Goal: Information Seeking & Learning: Learn about a topic

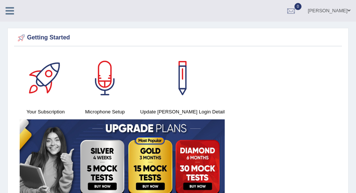
click at [10, 12] on icon at bounding box center [10, 11] width 9 height 10
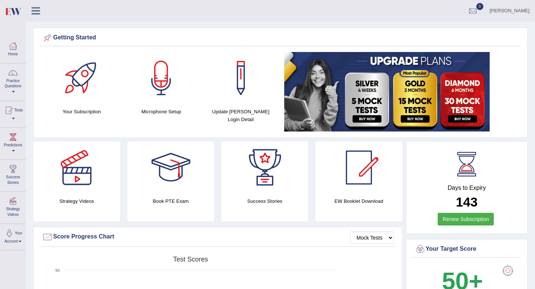
click at [35, 8] on icon at bounding box center [36, 11] width 9 height 10
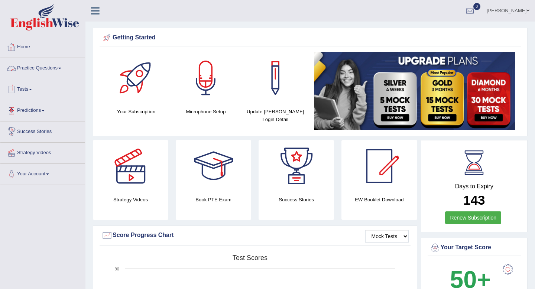
click at [43, 70] on link "Practice Questions" at bounding box center [42, 67] width 85 height 19
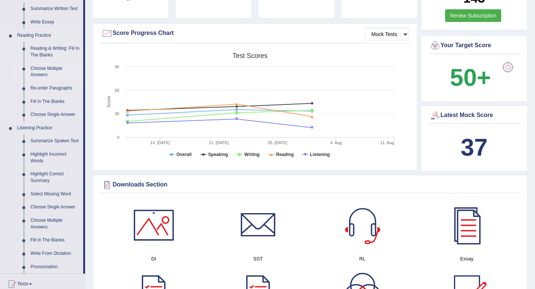
scroll to position [217, 0]
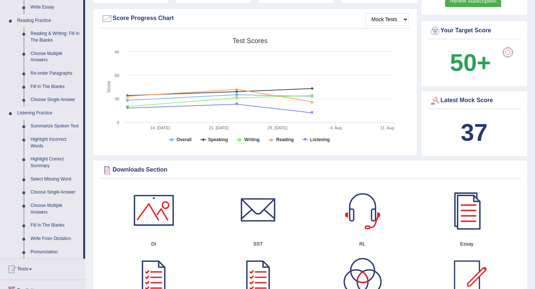
click at [47, 127] on link "Summarize Spoken Text" at bounding box center [55, 126] width 56 height 13
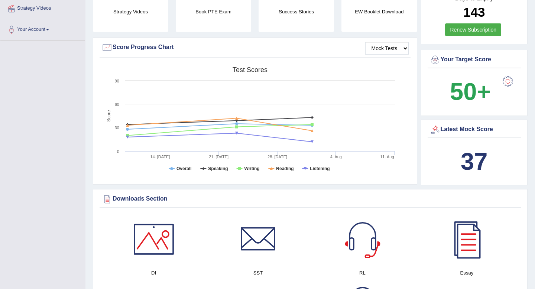
scroll to position [277, 0]
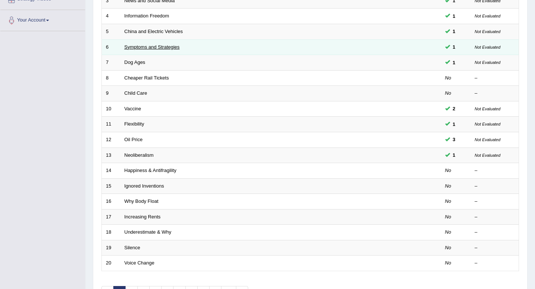
scroll to position [155, 0]
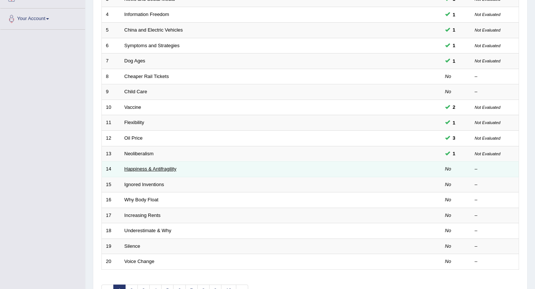
click at [161, 169] on link "Happiness & Antifragility" at bounding box center [150, 169] width 52 height 6
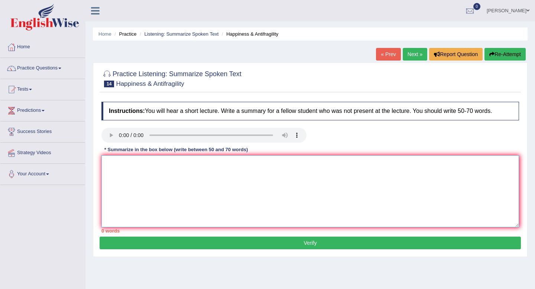
click at [138, 169] on textarea at bounding box center [309, 191] width 417 height 72
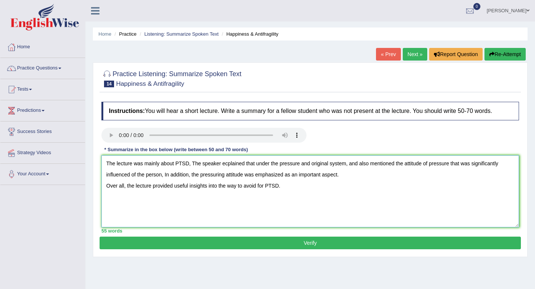
type textarea "The lecture was mainly about PTSD, The speaker ecplained that under the pressur…"
click at [187, 242] on button "Verify" at bounding box center [310, 243] width 421 height 13
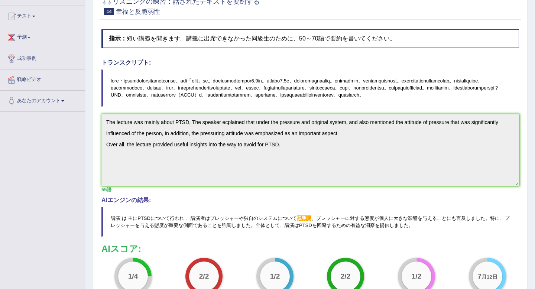
scroll to position [71, 0]
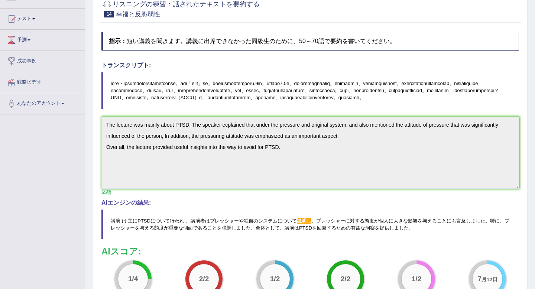
drag, startPoint x: 110, startPoint y: 81, endPoint x: 190, endPoint y: 104, distance: 83.3
click at [190, 100] on font at bounding box center [305, 91] width 388 height 20
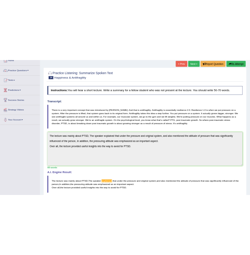
scroll to position [46, 0]
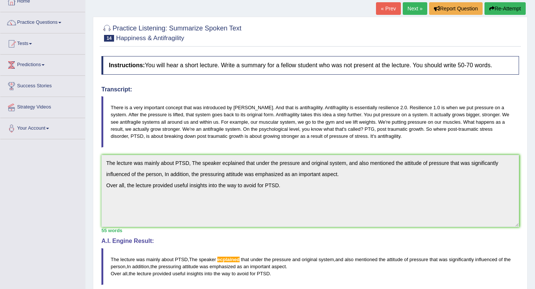
drag, startPoint x: 113, startPoint y: 102, endPoint x: 218, endPoint y: 130, distance: 108.3
click at [218, 130] on blockquote "There is a very important concept that was introduced by Nassim Taleb. And that…" at bounding box center [309, 121] width 417 height 51
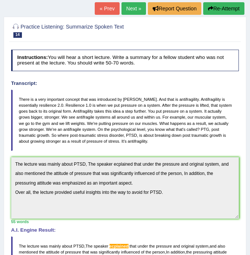
click at [222, 3] on button "Re-Attempt" at bounding box center [223, 8] width 41 height 13
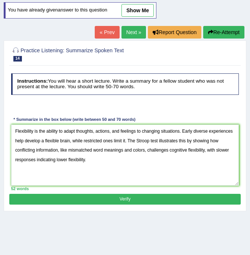
scroll to position [84, 0]
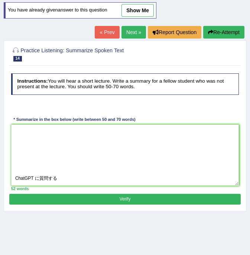
click at [86, 175] on textarea "Flexibility is the ability to adapt thoughts, actions, and feelings to changing…" at bounding box center [125, 155] width 228 height 61
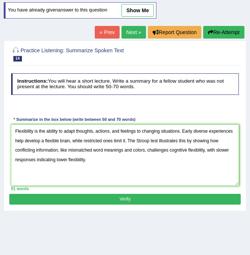
scroll to position [0, 0]
type textarea "Flexibility is the ability to adapt thoughts, actions, and feelings to changing…"
click at [79, 201] on button "Verify" at bounding box center [124, 199] width 231 height 11
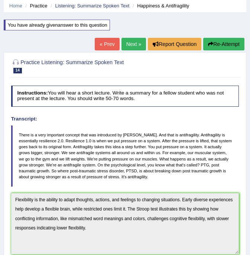
scroll to position [18, 0]
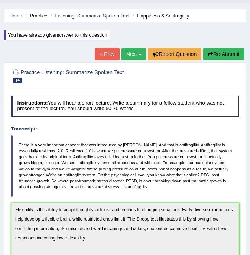
click at [134, 54] on link "Next »" at bounding box center [133, 54] width 25 height 13
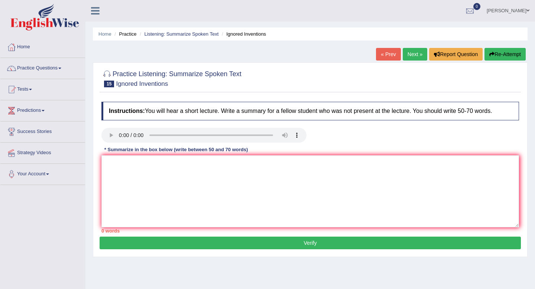
click at [250, 50] on link "Next »" at bounding box center [415, 54] width 25 height 13
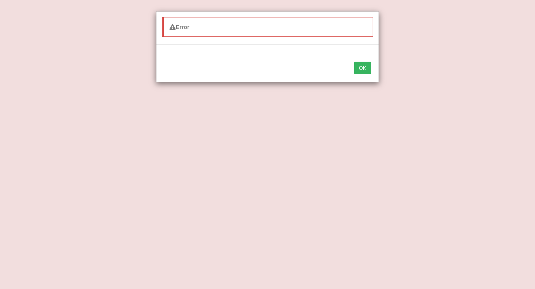
click at [359, 72] on button "OK" at bounding box center [362, 68] width 17 height 13
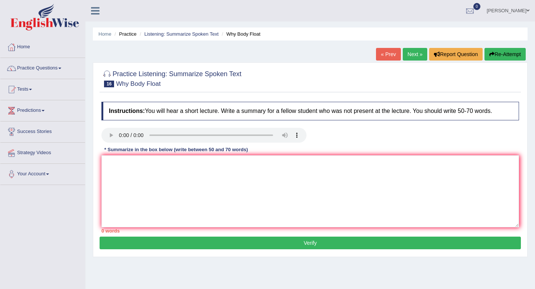
click at [410, 52] on link "Next »" at bounding box center [415, 54] width 25 height 13
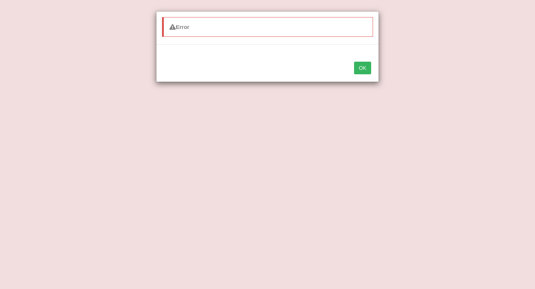
click at [367, 70] on button "OK" at bounding box center [362, 68] width 17 height 13
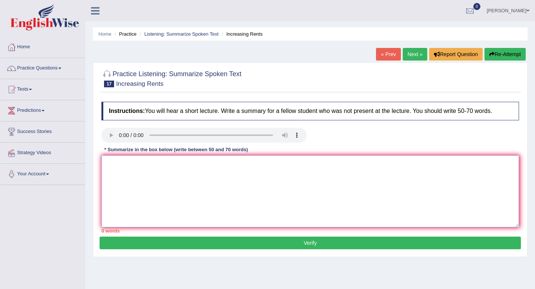
click at [137, 157] on textarea at bounding box center [309, 191] width 417 height 72
type textarea "て"
type textarea "t"
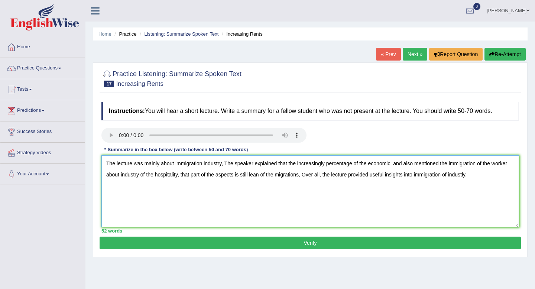
type textarea "The lecture was mainly about immigration industry, The speaker explained that t…"
click at [174, 242] on button "Verify" at bounding box center [310, 243] width 421 height 13
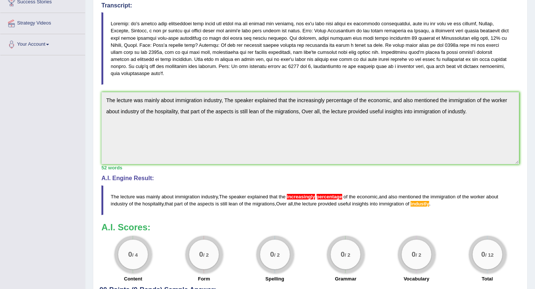
scroll to position [127, 0]
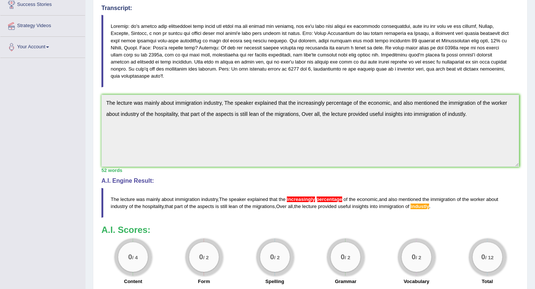
click at [534, 122] on div "Home Practice Listening: Summarize Spoken Text Increasing Rents « Prev Next » R…" at bounding box center [309, 106] width 449 height 467
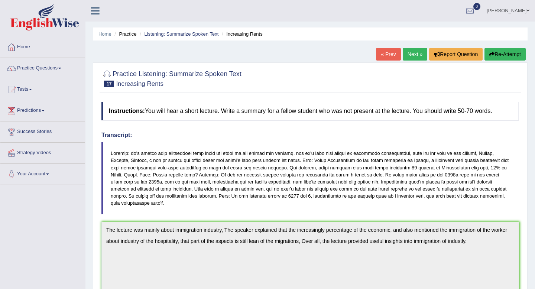
click at [500, 56] on button "Re-Attempt" at bounding box center [504, 54] width 41 height 13
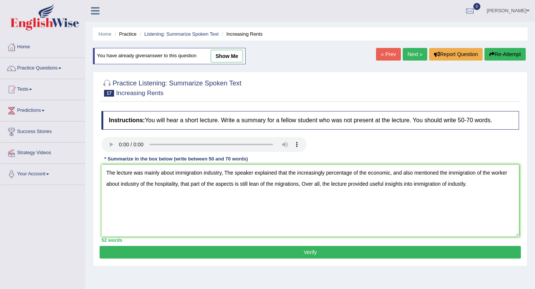
type textarea "The lecture was mainly about immigration industry, The speaker explained that t…"
click at [246, 253] on button "Verify" at bounding box center [310, 252] width 421 height 13
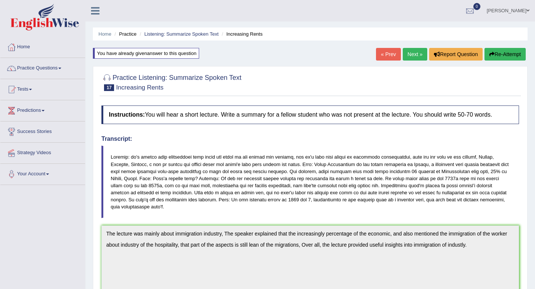
click at [502, 57] on button "Re-Attempt" at bounding box center [504, 54] width 41 height 13
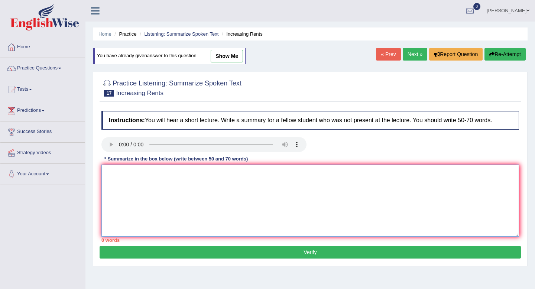
click at [151, 174] on textarea at bounding box center [309, 200] width 417 height 72
paste textarea "The lecture was mainly about the immigration industry. The speaker explained th…"
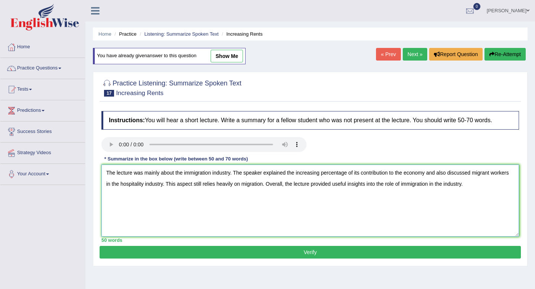
type textarea "The lecture was mainly about the immigration industry. The speaker explained th…"
click at [269, 254] on button "Verify" at bounding box center [310, 252] width 421 height 13
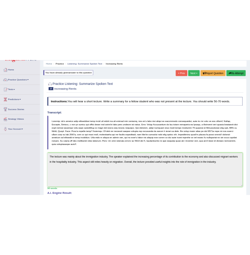
scroll to position [22, 0]
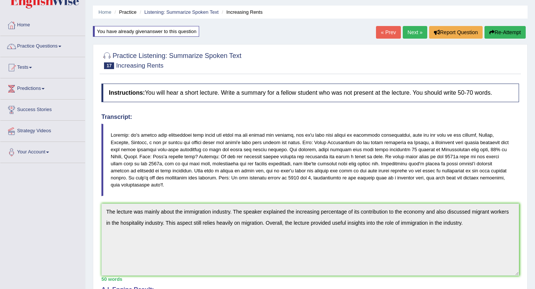
drag, startPoint x: 110, startPoint y: 133, endPoint x: 197, endPoint y: 169, distance: 94.5
click at [197, 169] on blockquote at bounding box center [309, 160] width 417 height 72
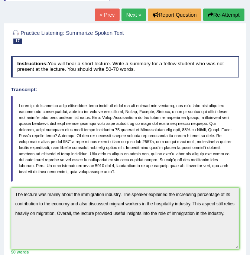
scroll to position [47, 0]
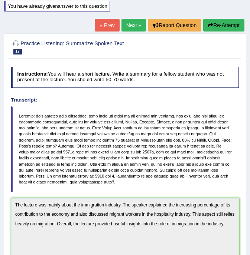
click at [221, 24] on button "Re-Attempt" at bounding box center [223, 25] width 41 height 13
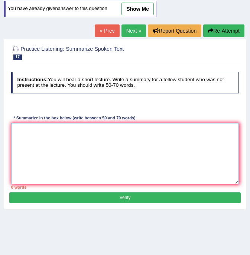
click at [65, 140] on textarea at bounding box center [125, 153] width 228 height 61
paste textarea "The lecture discussed rising rents, especially in migration destinations like […"
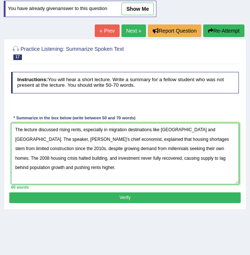
type textarea "The lecture discussed rising rents, especially in migration destinations like […"
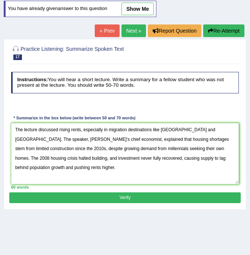
click at [94, 197] on button "Verify" at bounding box center [124, 198] width 231 height 11
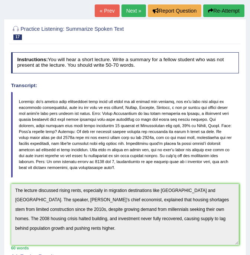
scroll to position [62, 0]
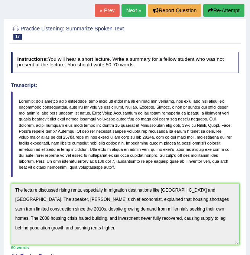
click at [218, 10] on button "Re-Attempt" at bounding box center [223, 10] width 41 height 13
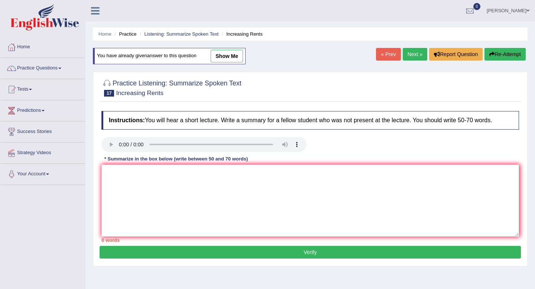
click at [250, 51] on link "Next »" at bounding box center [415, 54] width 25 height 13
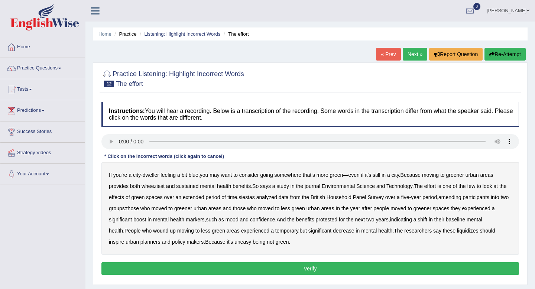
click at [151, 187] on b "wheeziest" at bounding box center [152, 186] width 23 height 6
click at [255, 198] on b "siestas" at bounding box center [246, 197] width 16 height 6
click at [461, 198] on b "amending" at bounding box center [449, 197] width 23 height 6
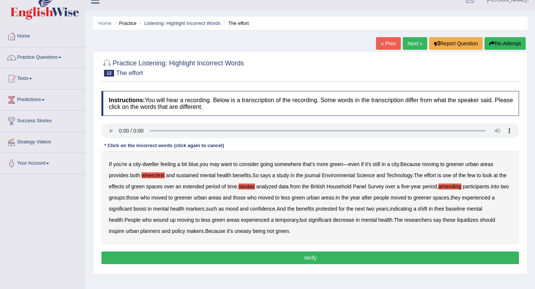
scroll to position [12, 0]
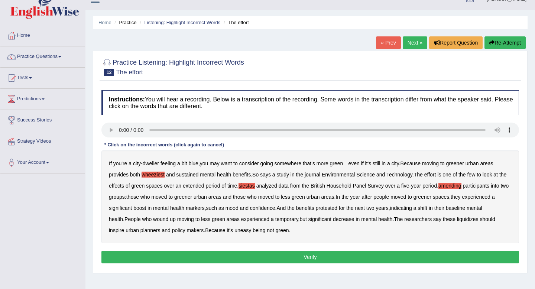
click at [478, 221] on b "liquidizes" at bounding box center [468, 219] width 22 height 6
click at [298, 259] on button "Verify" at bounding box center [309, 257] width 417 height 13
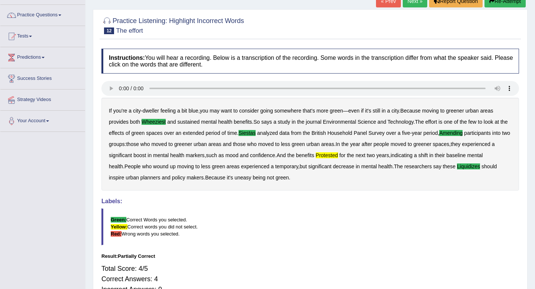
scroll to position [0, 0]
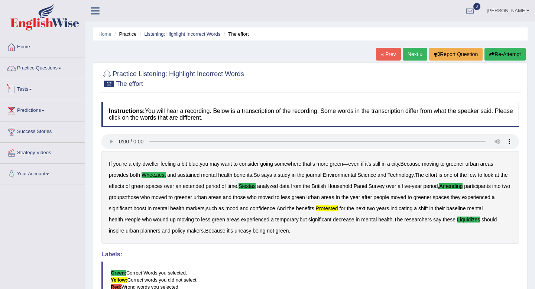
click at [55, 68] on link "Practice Questions" at bounding box center [42, 67] width 85 height 19
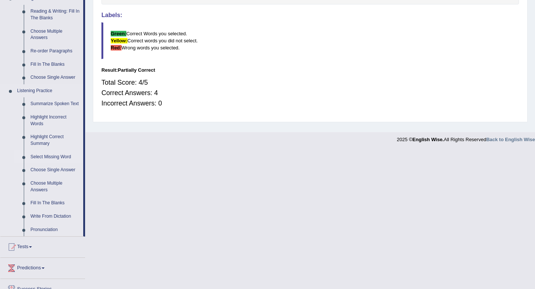
scroll to position [239, 0]
click at [56, 209] on link "Fill In The Blanks" at bounding box center [55, 202] width 56 height 13
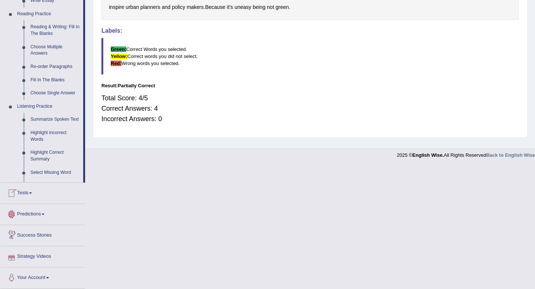
scroll to position [300, 0]
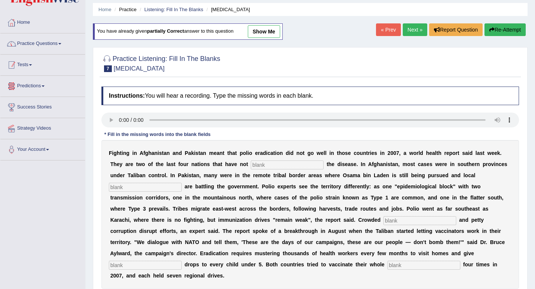
scroll to position [19, 0]
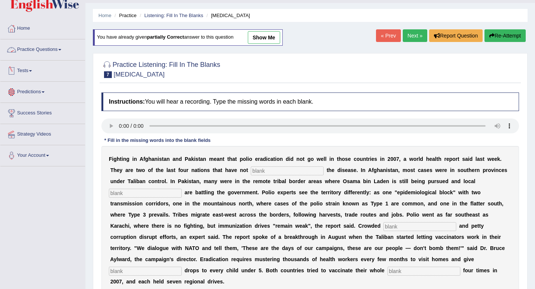
click at [43, 49] on link "Practice Questions" at bounding box center [42, 48] width 85 height 19
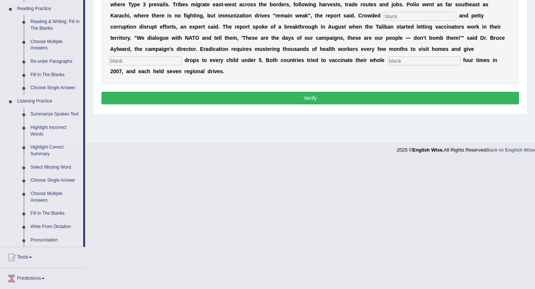
scroll to position [229, 0]
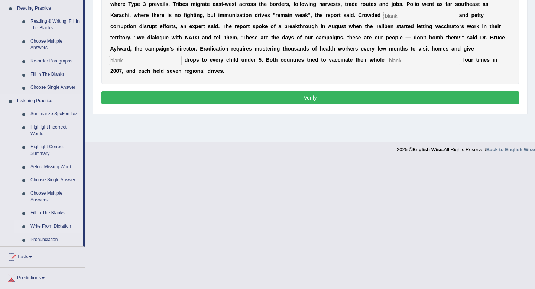
click at [56, 233] on link "Write From Dictation" at bounding box center [55, 226] width 56 height 13
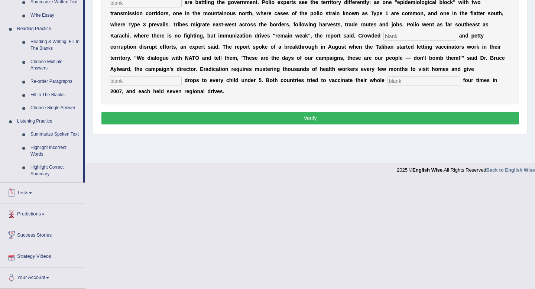
scroll to position [195, 0]
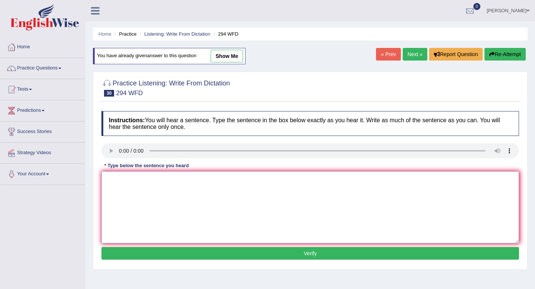
click at [113, 183] on textarea at bounding box center [309, 207] width 417 height 72
click at [242, 179] on textarea "Some people regarded eye wash and some people should taken." at bounding box center [309, 207] width 417 height 72
type textarea "Some people regarded eye wash and some people complain complained taken."
drag, startPoint x: 283, startPoint y: 250, endPoint x: 282, endPoint y: 241, distance: 9.0
click at [282, 241] on div "Instructions: You will hear a sentence. Type the sentence in the box below exac…" at bounding box center [310, 186] width 421 height 158
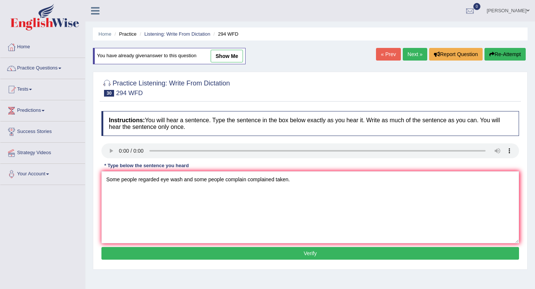
click at [284, 254] on button "Verify" at bounding box center [309, 253] width 417 height 13
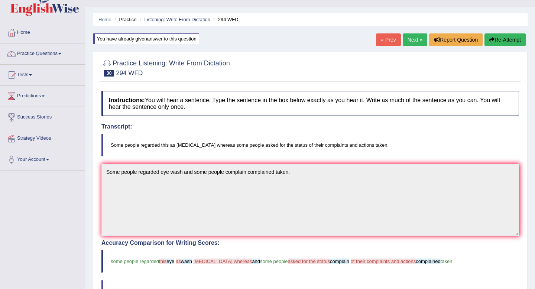
scroll to position [15, 0]
click at [411, 39] on link "Next »" at bounding box center [415, 39] width 25 height 13
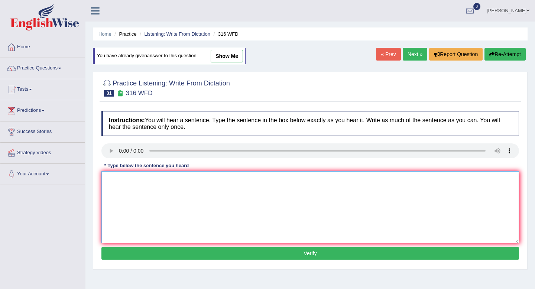
click at [114, 189] on textarea at bounding box center [309, 207] width 417 height 72
type textarea "Students Student are were fourcus on changeing in the media world."
click at [154, 252] on button "Verify" at bounding box center [309, 253] width 417 height 13
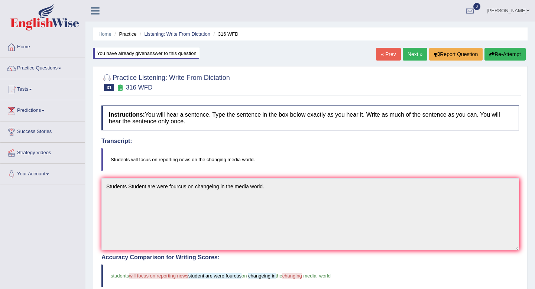
click at [407, 53] on link "Next »" at bounding box center [415, 54] width 25 height 13
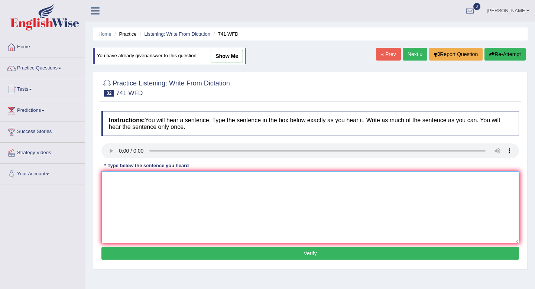
click at [109, 188] on textarea at bounding box center [309, 207] width 417 height 72
click at [132, 181] on textarea "The task of tommorrow is higher level tommorow." at bounding box center [309, 207] width 417 height 72
type textarea "The task of for tommorrow is higher level tommorow."
click at [245, 253] on button "Verify" at bounding box center [309, 253] width 417 height 13
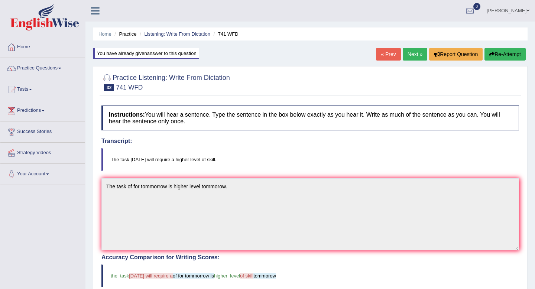
click at [411, 50] on link "Next »" at bounding box center [415, 54] width 25 height 13
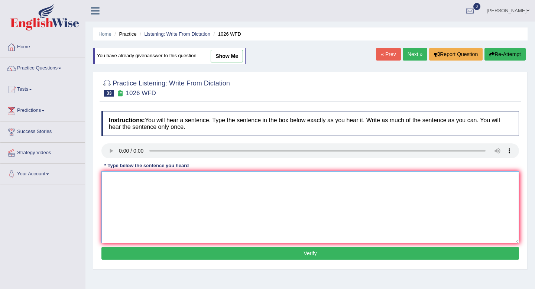
click at [123, 177] on textarea at bounding box center [309, 207] width 417 height 72
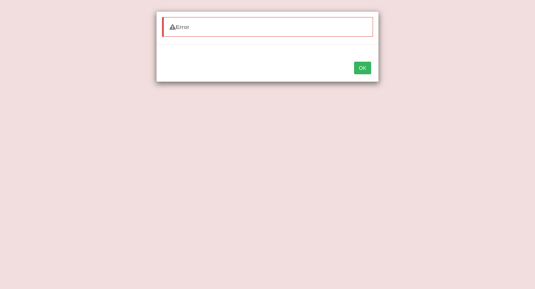
click at [365, 65] on button "OK" at bounding box center [362, 68] width 17 height 13
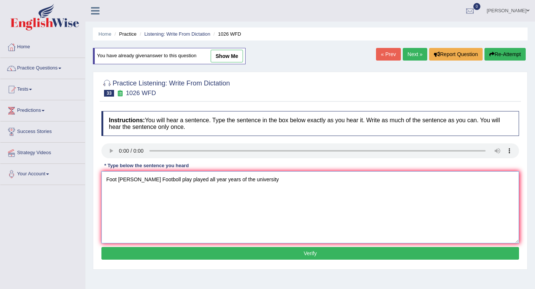
click at [254, 176] on textarea "Foot [PERSON_NAME] Footboll play played all year years of the university" at bounding box center [309, 207] width 417 height 72
type textarea "Foot [PERSON_NAME] Footboll play played all year years of the [GEOGRAPHIC_DATA]."
click at [281, 254] on button "Verify" at bounding box center [309, 253] width 417 height 13
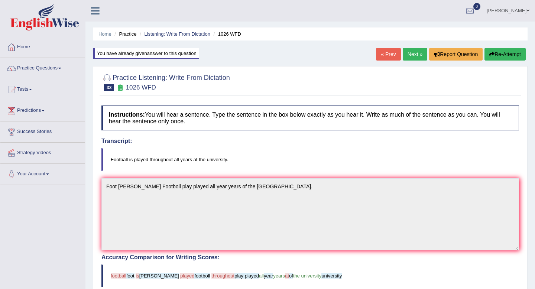
click at [495, 58] on button "Re-Attempt" at bounding box center [504, 54] width 41 height 13
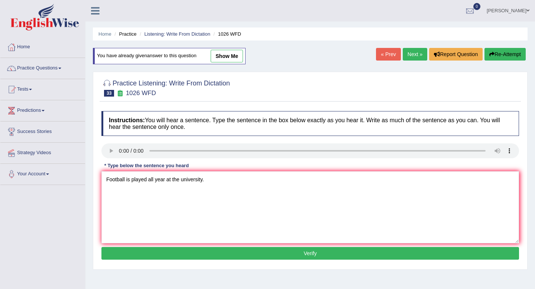
type textarea "Football is played all year at the university."
click at [210, 256] on button "Verify" at bounding box center [309, 253] width 417 height 13
